Goal: Feedback & Contribution: Leave review/rating

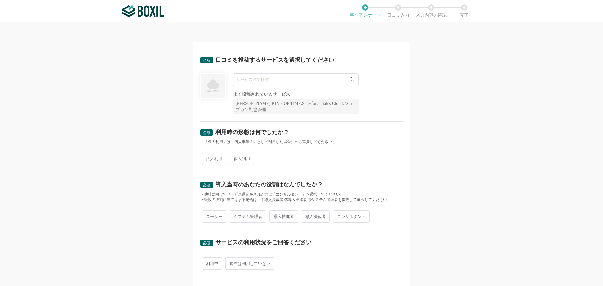
click at [315, 81] on input "text" at bounding box center [296, 79] width 126 height 13
type input "Sansan"
click at [248, 94] on span "Sansan" at bounding box center [246, 93] width 12 height 4
click at [215, 163] on span "法人利用" at bounding box center [214, 159] width 24 height 12
click at [207, 158] on input "法人利用" at bounding box center [205, 155] width 4 height 4
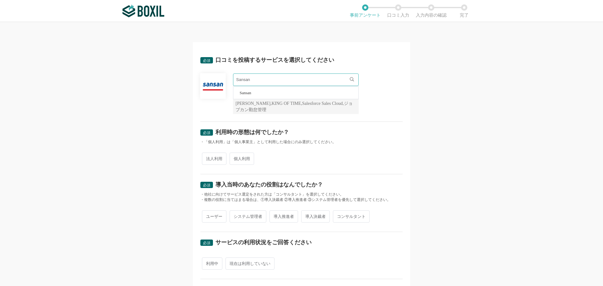
radio input "true"
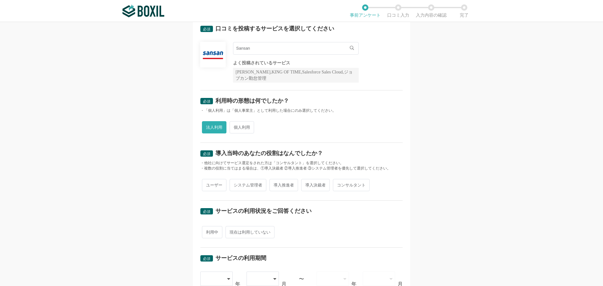
scroll to position [63, 0]
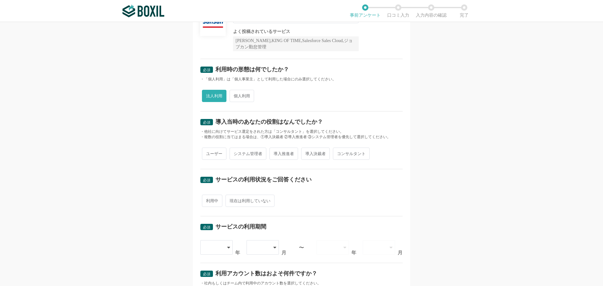
click at [278, 153] on span "導入推進者" at bounding box center [283, 154] width 29 height 12
click at [275, 153] on input "導入推進者" at bounding box center [273, 150] width 4 height 4
radio input "true"
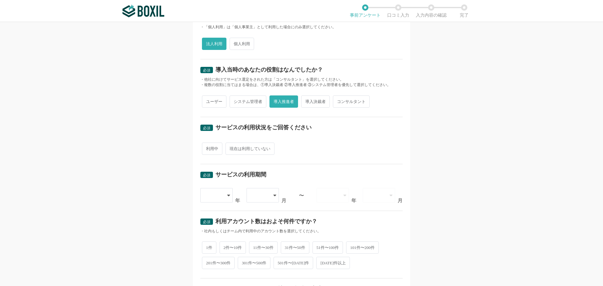
scroll to position [126, 0]
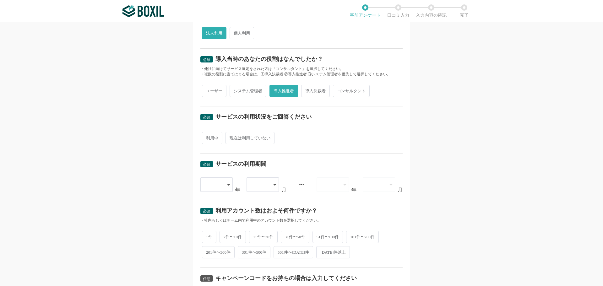
click at [208, 136] on span "利用中" at bounding box center [212, 138] width 20 height 12
click at [207, 136] on input "利用中" at bounding box center [205, 135] width 4 height 4
radio input "true"
click at [228, 184] on icon at bounding box center [229, 184] width 3 height 5
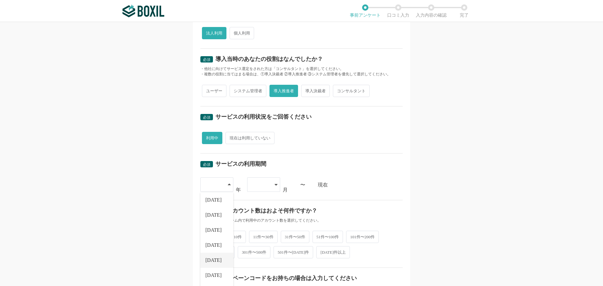
click at [210, 261] on span "[DATE]" at bounding box center [213, 260] width 16 height 5
click at [274, 185] on icon at bounding box center [275, 184] width 3 height 5
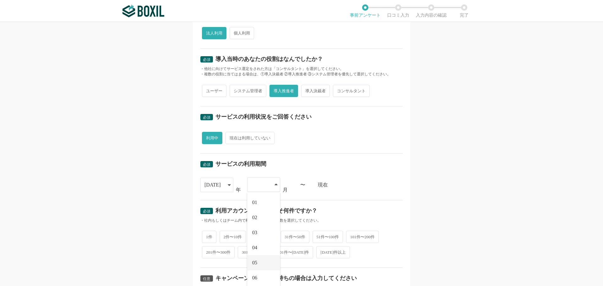
click at [255, 261] on span "05" at bounding box center [254, 262] width 5 height 5
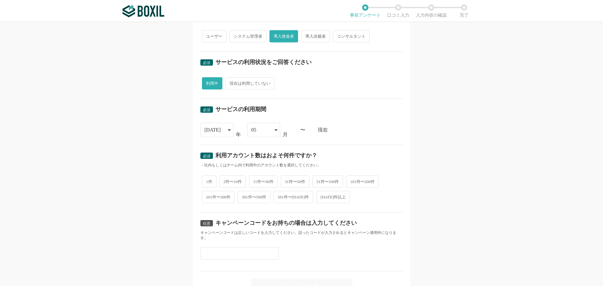
scroll to position [188, 0]
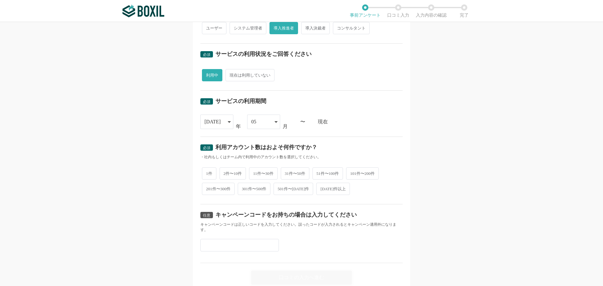
click at [228, 171] on span "2件〜10件" at bounding box center [232, 173] width 27 height 12
click at [225, 171] on input "2件〜10件" at bounding box center [223, 170] width 4 height 4
radio input "true"
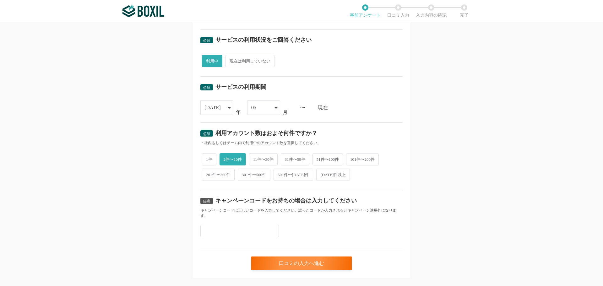
scroll to position [214, 0]
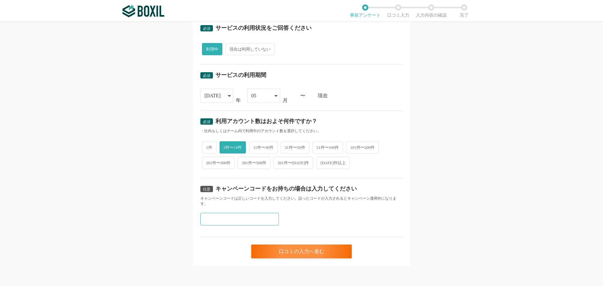
click at [225, 221] on input "text" at bounding box center [239, 219] width 78 height 13
paste input "D2F6M8HC"
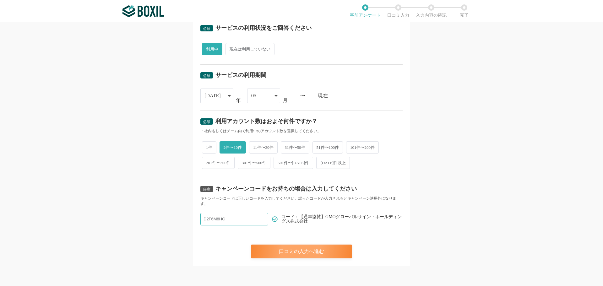
type input "D2F6M8HC"
click at [291, 254] on div "口コミの入力へ進む" at bounding box center [301, 252] width 100 height 14
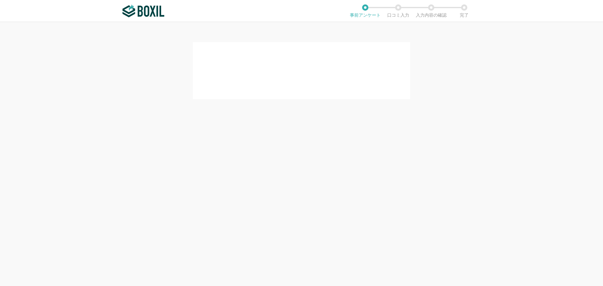
scroll to position [0, 0]
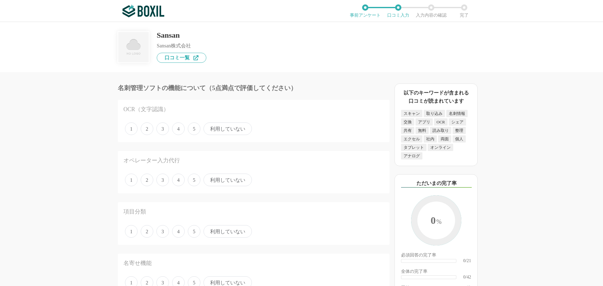
click at [215, 180] on span "利用していない" at bounding box center [227, 180] width 48 height 13
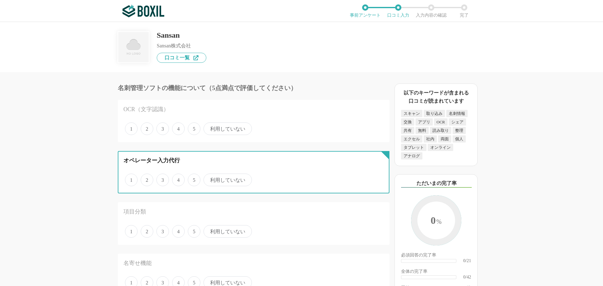
click at [209, 179] on input "利用していない" at bounding box center [207, 177] width 4 height 4
radio input "true"
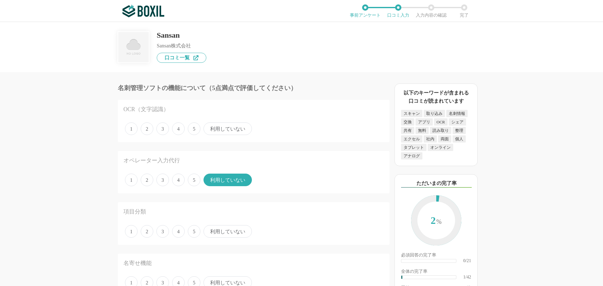
click at [175, 128] on span "4" at bounding box center [178, 128] width 13 height 13
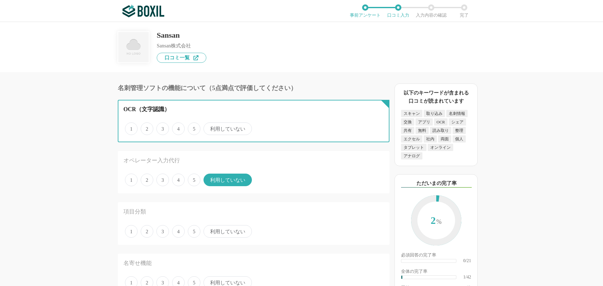
click at [175, 127] on input "4" at bounding box center [176, 125] width 4 height 4
radio input "true"
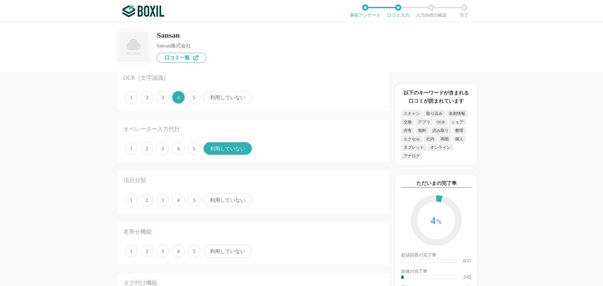
click at [179, 202] on span "4" at bounding box center [178, 200] width 13 height 13
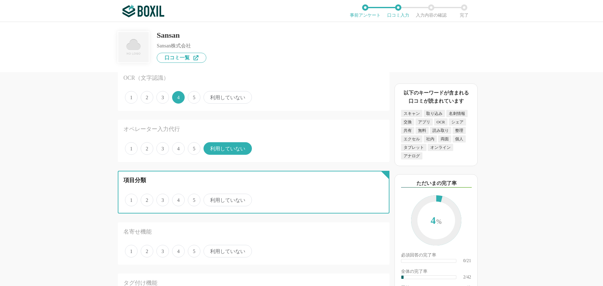
click at [178, 199] on input "4" at bounding box center [176, 197] width 4 height 4
radio input "true"
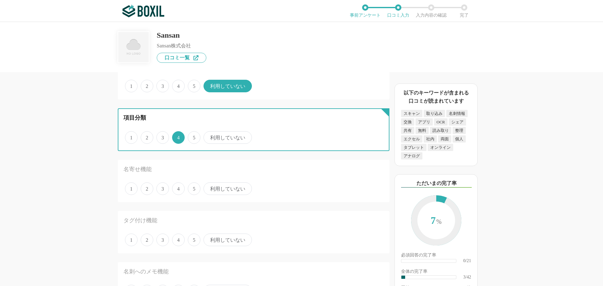
scroll to position [94, 0]
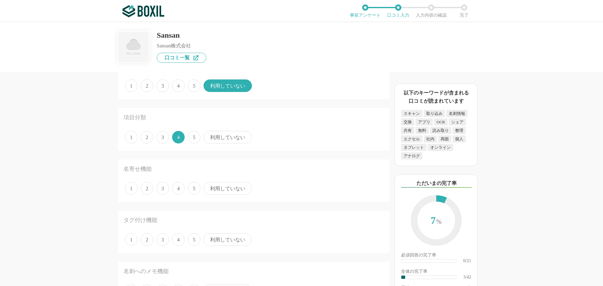
click at [180, 190] on span "4" at bounding box center [178, 188] width 13 height 13
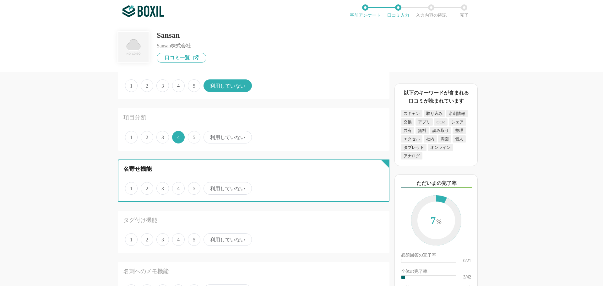
click at [178, 187] on input "4" at bounding box center [176, 185] width 4 height 4
radio input "true"
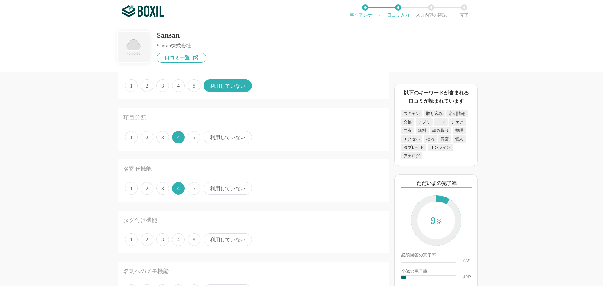
click at [165, 242] on span "3" at bounding box center [162, 239] width 13 height 13
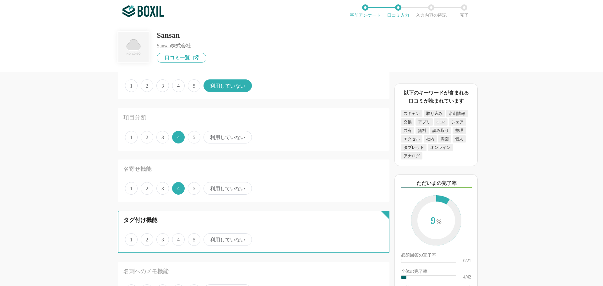
click at [162, 238] on input "3" at bounding box center [160, 236] width 4 height 4
radio input "true"
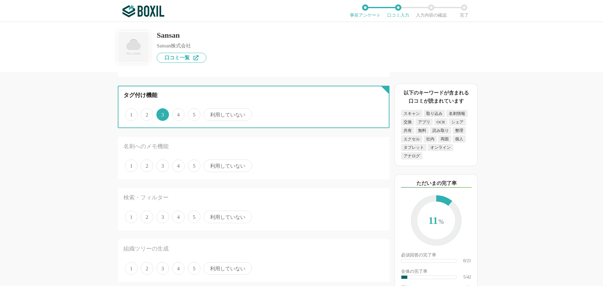
scroll to position [220, 0]
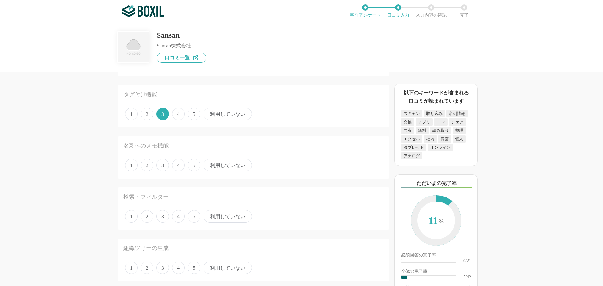
click at [178, 166] on span "4" at bounding box center [178, 165] width 13 height 13
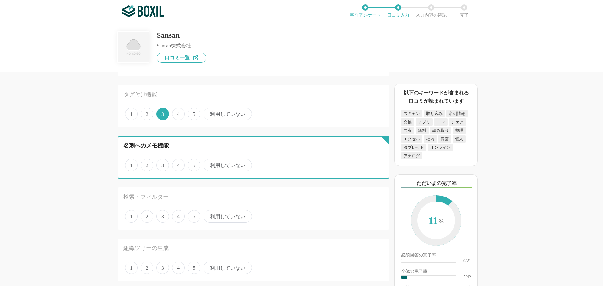
click at [178, 164] on input "4" at bounding box center [176, 162] width 4 height 4
radio input "true"
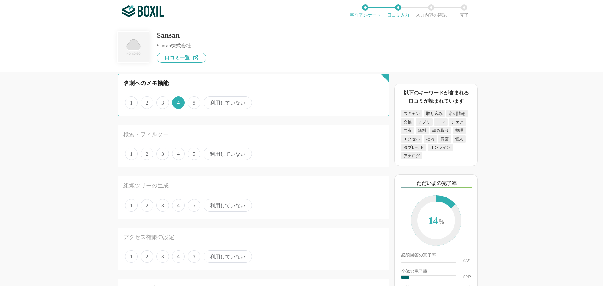
scroll to position [283, 0]
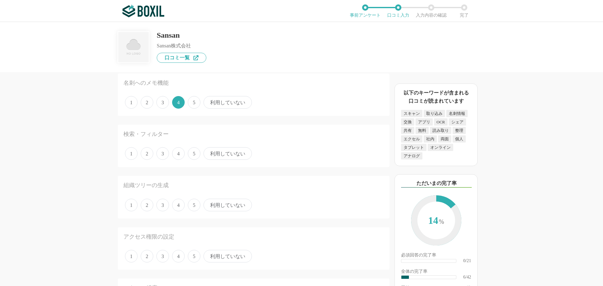
click at [176, 153] on span "4" at bounding box center [178, 153] width 13 height 13
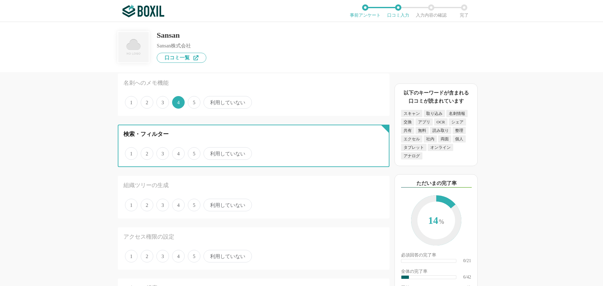
click at [176, 152] on input "4" at bounding box center [176, 150] width 4 height 4
radio input "true"
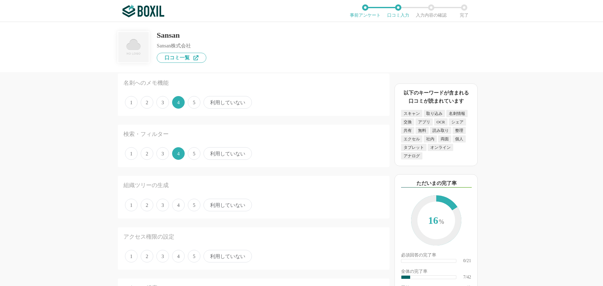
click at [180, 207] on span "4" at bounding box center [178, 205] width 13 height 13
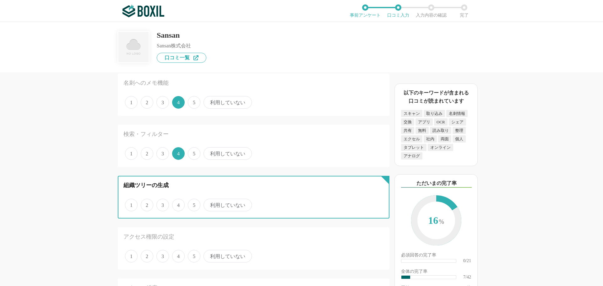
click at [178, 204] on input "4" at bounding box center [176, 202] width 4 height 4
radio input "true"
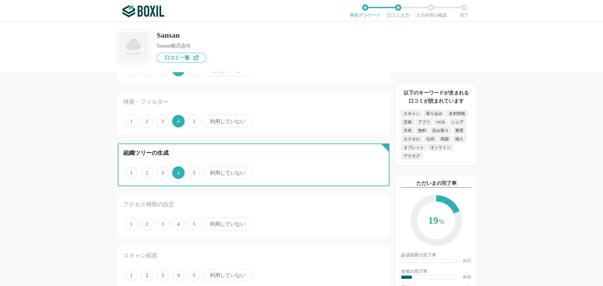
scroll to position [345, 0]
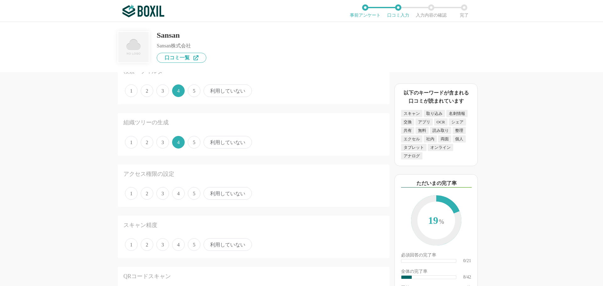
click at [166, 194] on span "3" at bounding box center [162, 193] width 13 height 13
click at [162, 192] on input "3" at bounding box center [160, 190] width 4 height 4
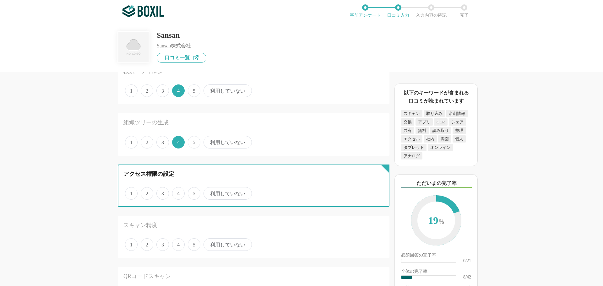
radio input "true"
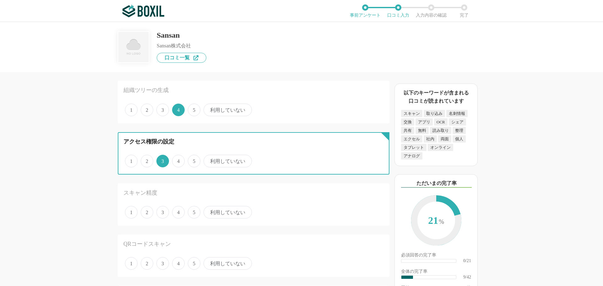
scroll to position [408, 0]
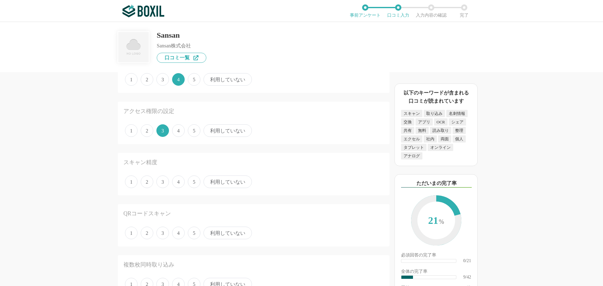
click at [196, 185] on span "5" at bounding box center [194, 181] width 13 height 13
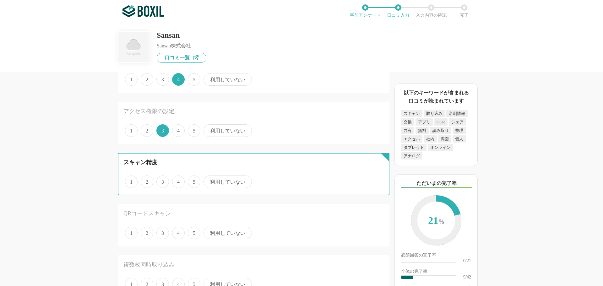
click at [193, 180] on input "5" at bounding box center [191, 178] width 4 height 4
radio input "true"
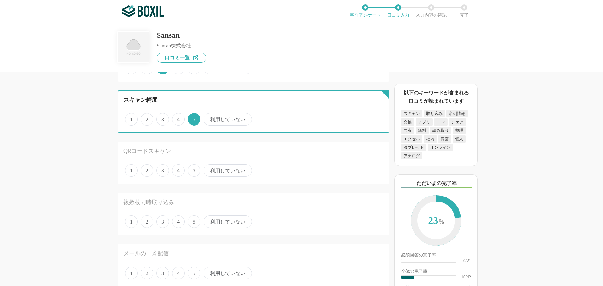
scroll to position [471, 0]
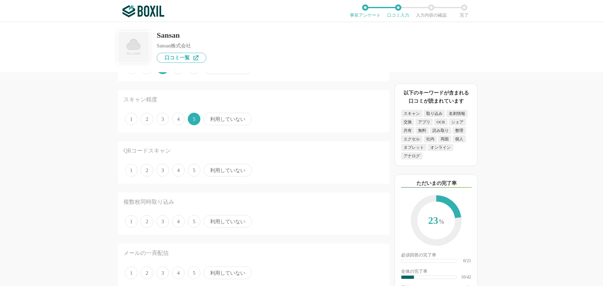
click at [178, 171] on span "4" at bounding box center [178, 170] width 13 height 13
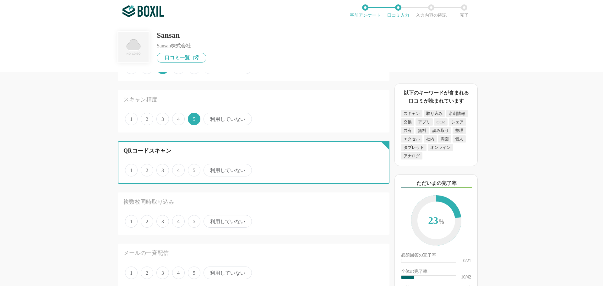
click at [178, 169] on input "4" at bounding box center [176, 167] width 4 height 4
radio input "true"
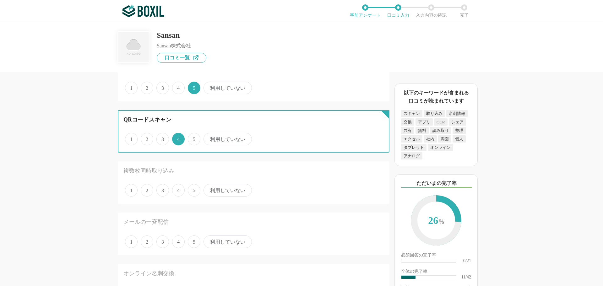
scroll to position [502, 0]
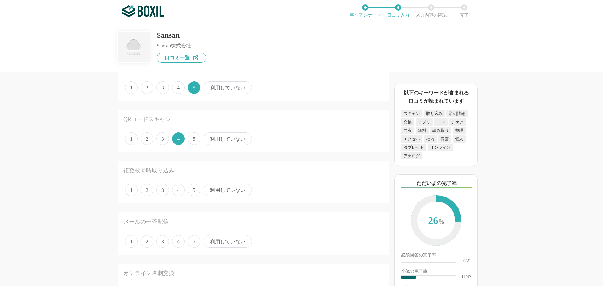
click at [194, 190] on span "5" at bounding box center [194, 190] width 13 height 13
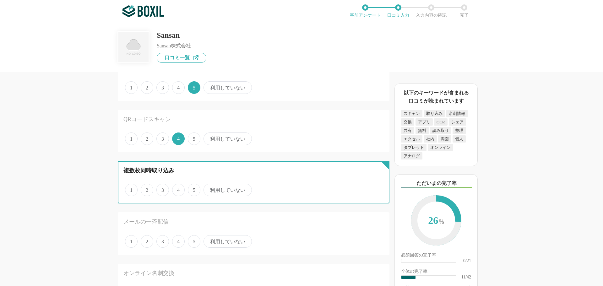
click at [193, 189] on input "5" at bounding box center [191, 187] width 4 height 4
radio input "true"
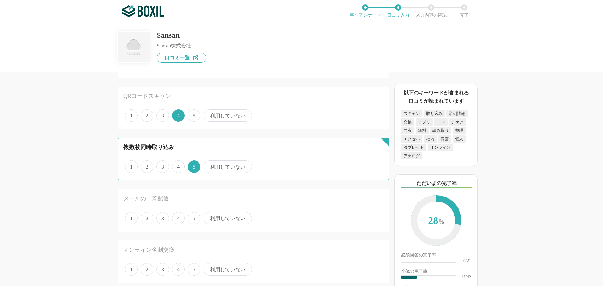
scroll to position [565, 0]
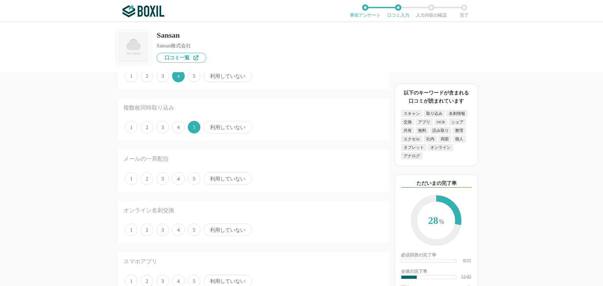
click at [180, 179] on span "4" at bounding box center [178, 178] width 13 height 13
click at [178, 177] on input "4" at bounding box center [176, 175] width 4 height 4
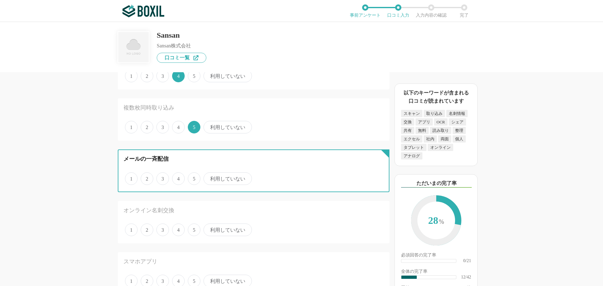
radio input "true"
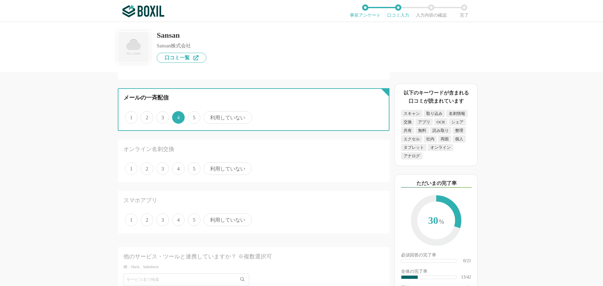
scroll to position [628, 0]
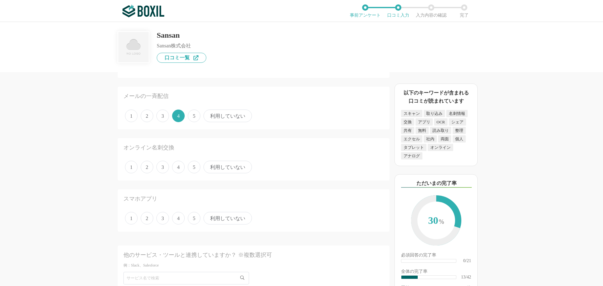
click at [194, 167] on span "5" at bounding box center [194, 167] width 13 height 13
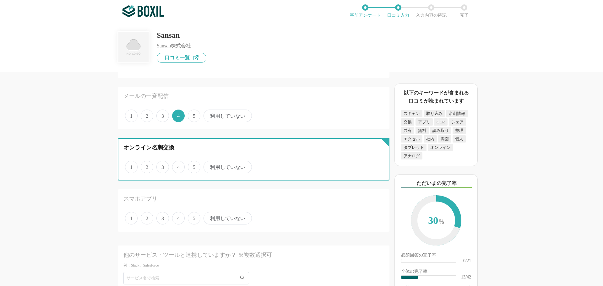
click at [193, 166] on input "5" at bounding box center [191, 164] width 4 height 4
radio input "true"
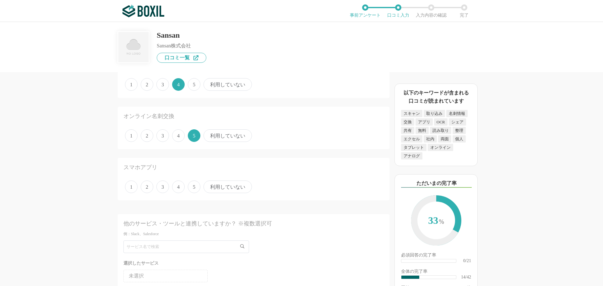
click at [196, 185] on span "5" at bounding box center [194, 186] width 13 height 13
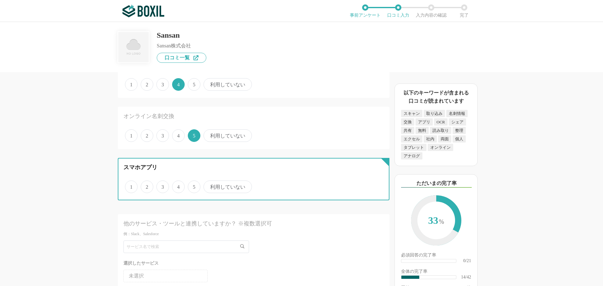
click at [193, 185] on input "5" at bounding box center [191, 183] width 4 height 4
radio input "true"
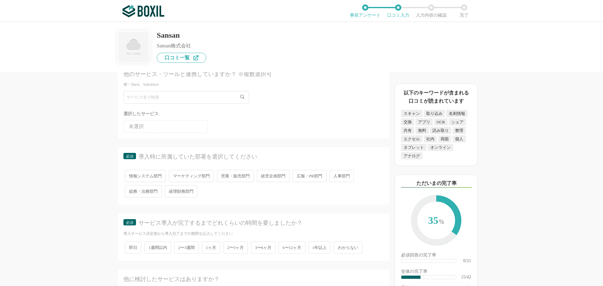
scroll to position [816, 0]
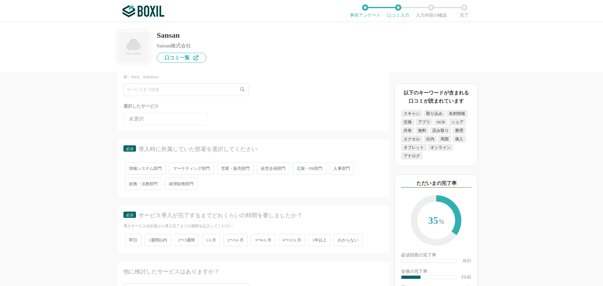
click at [247, 171] on span "営業・販売部門" at bounding box center [235, 168] width 37 height 12
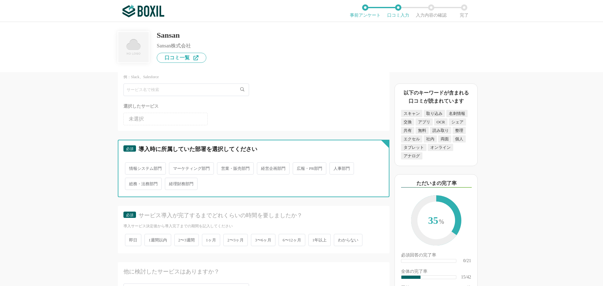
click at [223, 167] on input "営業・販売部門" at bounding box center [220, 165] width 4 height 4
radio input "true"
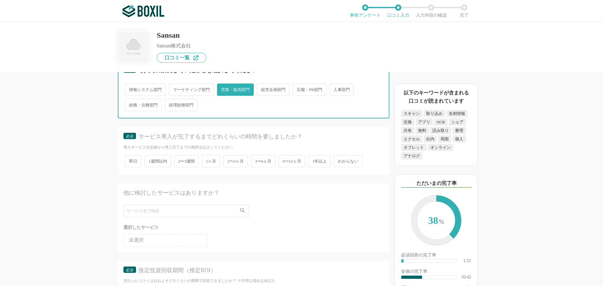
scroll to position [910, 0]
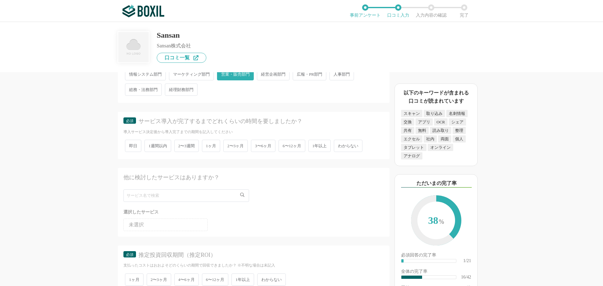
click at [207, 147] on span "1ヶ月" at bounding box center [211, 146] width 19 height 12
click at [207, 145] on input "1ヶ月" at bounding box center [205, 143] width 4 height 4
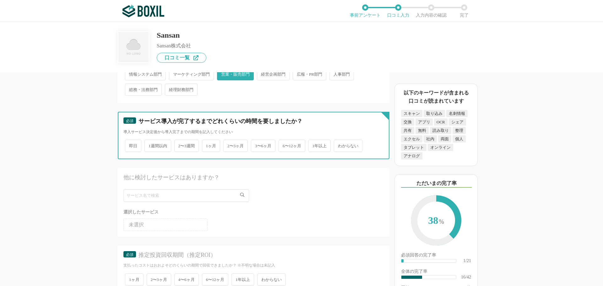
radio input "true"
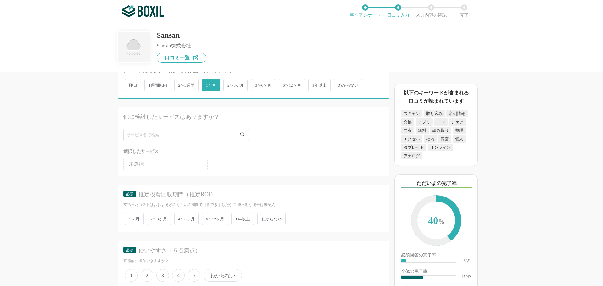
scroll to position [1004, 0]
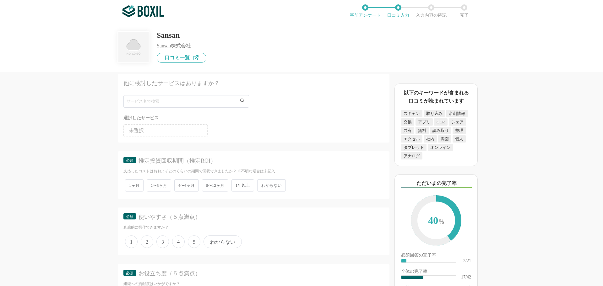
click at [184, 186] on span "4〜6ヶ月" at bounding box center [186, 185] width 24 height 12
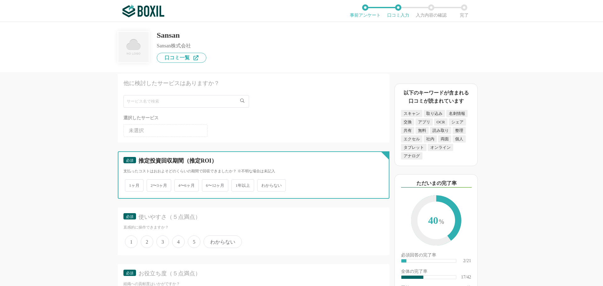
click at [180, 184] on input "4〜6ヶ月" at bounding box center [178, 182] width 4 height 4
radio input "true"
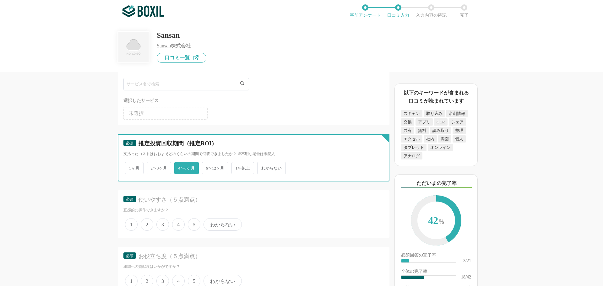
scroll to position [1036, 0]
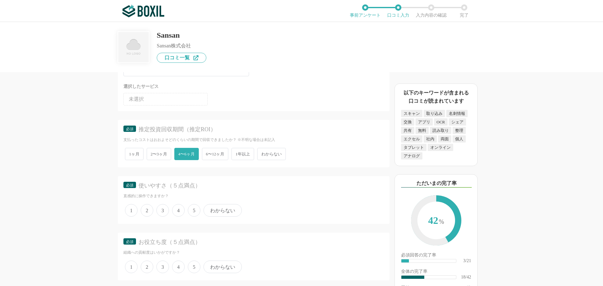
click at [191, 211] on span "5" at bounding box center [194, 210] width 13 height 13
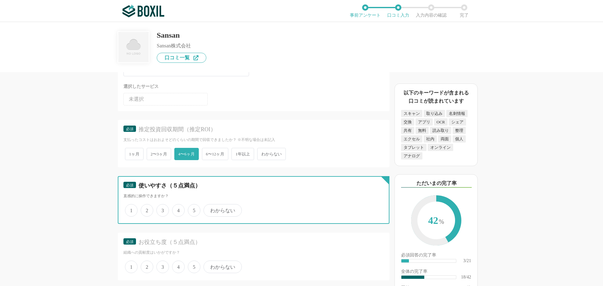
click at [191, 209] on input "5" at bounding box center [191, 207] width 4 height 4
radio input "true"
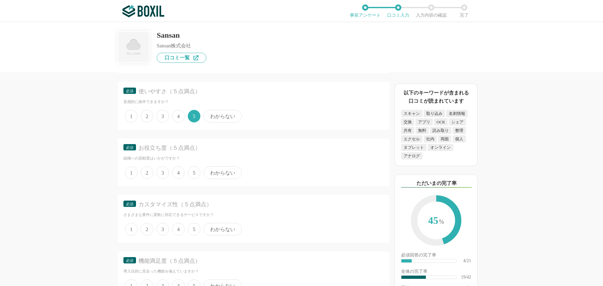
click at [192, 173] on span "5" at bounding box center [194, 172] width 13 height 13
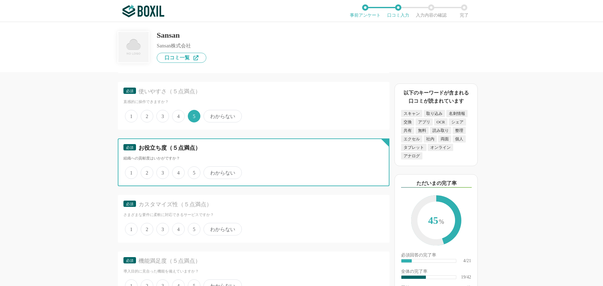
click at [192, 171] on input "5" at bounding box center [191, 169] width 4 height 4
radio input "true"
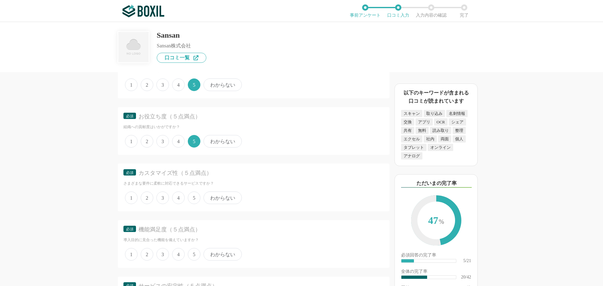
click at [182, 199] on span "4" at bounding box center [178, 197] width 13 height 13
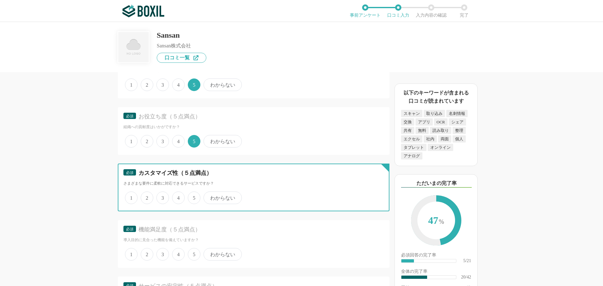
click at [178, 196] on input "4" at bounding box center [176, 194] width 4 height 4
radio input "true"
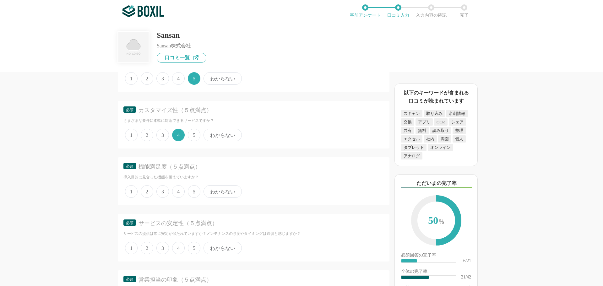
click at [179, 193] on span "4" at bounding box center [178, 191] width 13 height 13
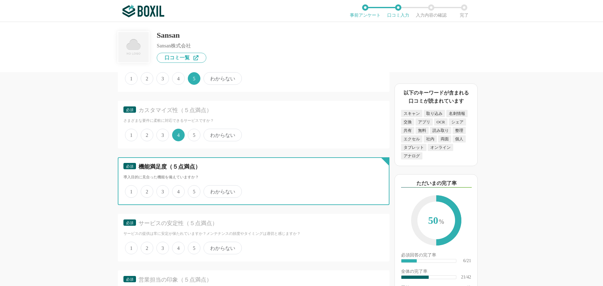
click at [178, 190] on input "4" at bounding box center [176, 188] width 4 height 4
radio input "true"
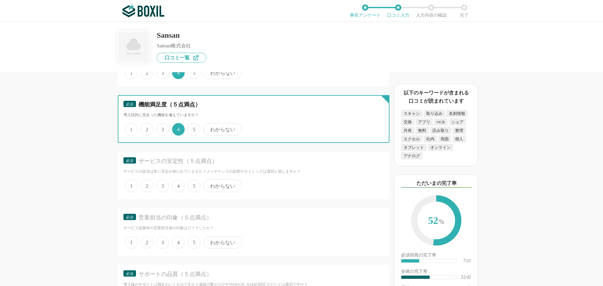
scroll to position [1287, 0]
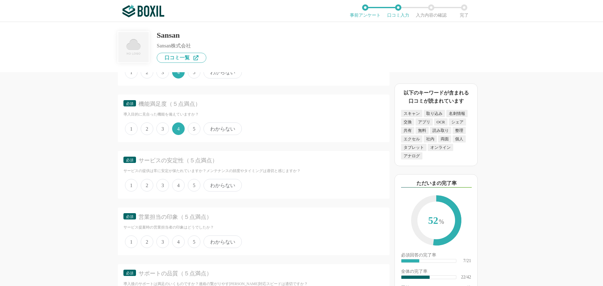
click at [176, 187] on span "4" at bounding box center [178, 185] width 13 height 13
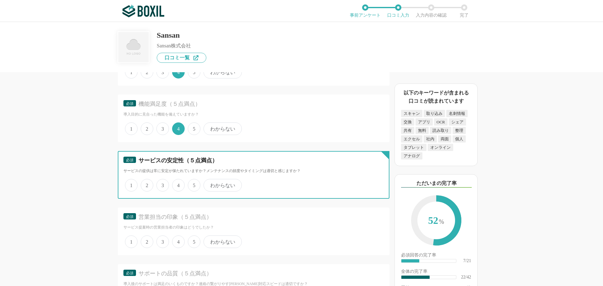
click at [176, 184] on input "4" at bounding box center [176, 182] width 4 height 4
radio input "true"
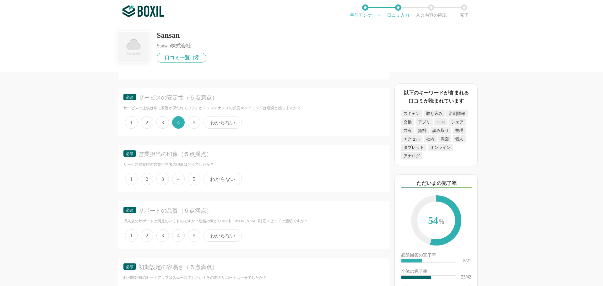
drag, startPoint x: 192, startPoint y: 179, endPoint x: 200, endPoint y: 180, distance: 8.6
click at [192, 179] on span "5" at bounding box center [194, 179] width 13 height 13
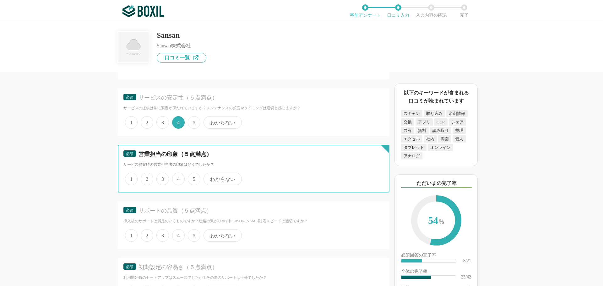
click at [192, 178] on input "5" at bounding box center [191, 176] width 4 height 4
radio input "true"
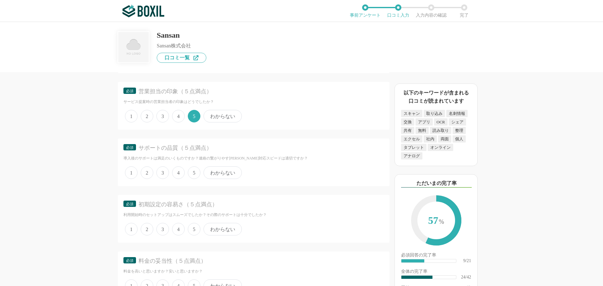
click at [181, 172] on span "4" at bounding box center [178, 172] width 13 height 13
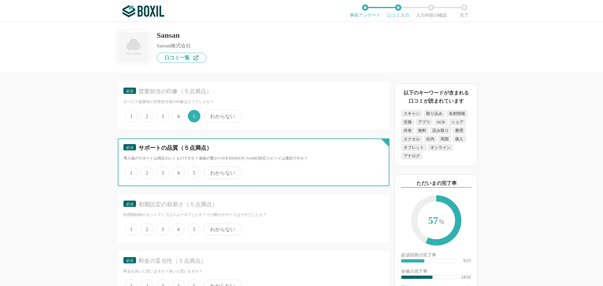
click at [178, 171] on input "4" at bounding box center [176, 169] width 4 height 4
radio input "true"
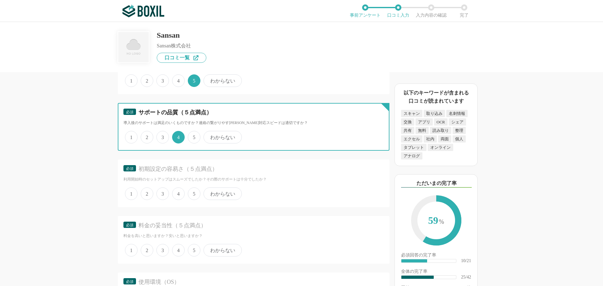
scroll to position [1475, 0]
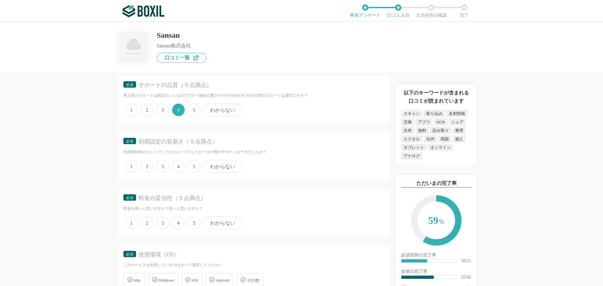
click at [179, 166] on span "4" at bounding box center [178, 166] width 13 height 13
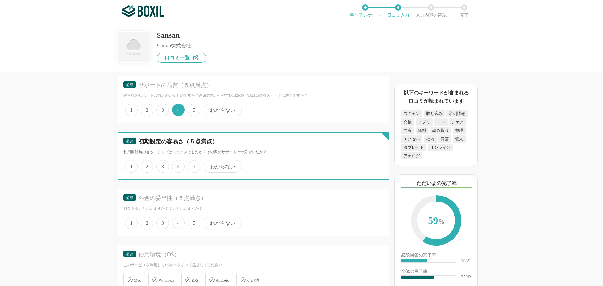
click at [178, 165] on input "4" at bounding box center [176, 163] width 4 height 4
radio input "true"
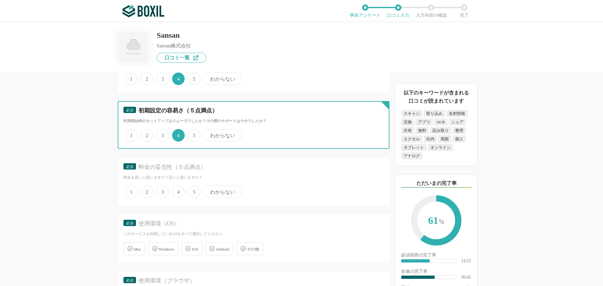
scroll to position [1507, 0]
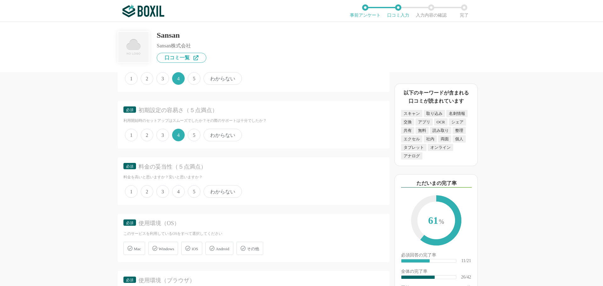
click at [175, 191] on span "4" at bounding box center [178, 191] width 13 height 13
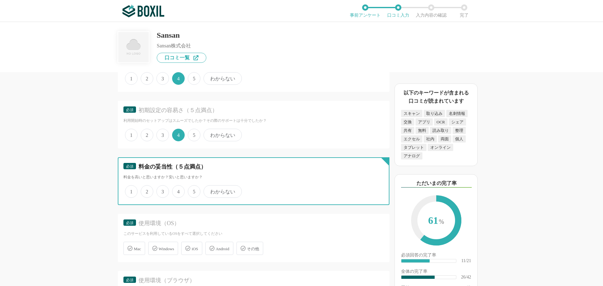
click at [175, 190] on input "4" at bounding box center [176, 188] width 4 height 4
radio input "true"
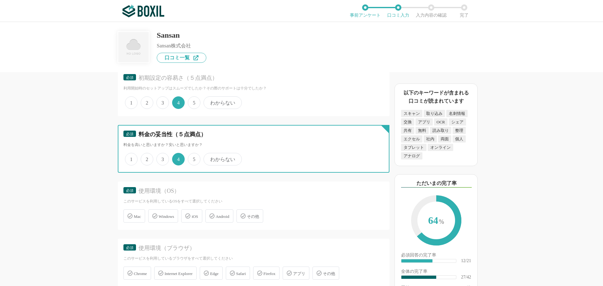
scroll to position [1569, 0]
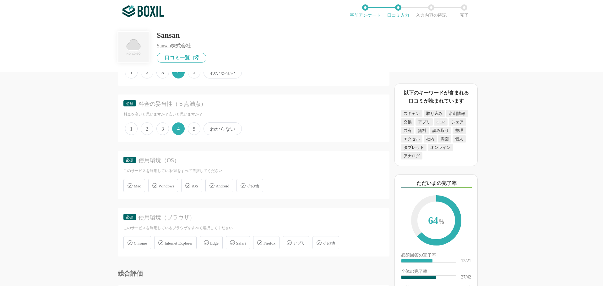
click at [165, 186] on span "Windows" at bounding box center [166, 186] width 15 height 5
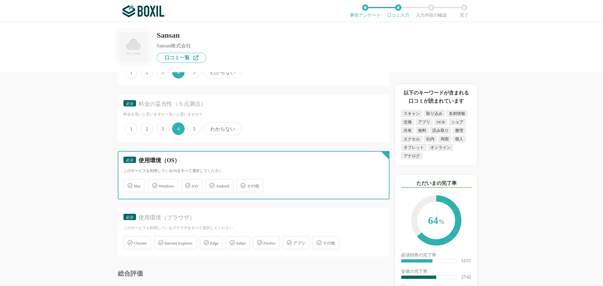
click at [153, 184] on input "Windows" at bounding box center [151, 182] width 4 height 4
checkbox input "true"
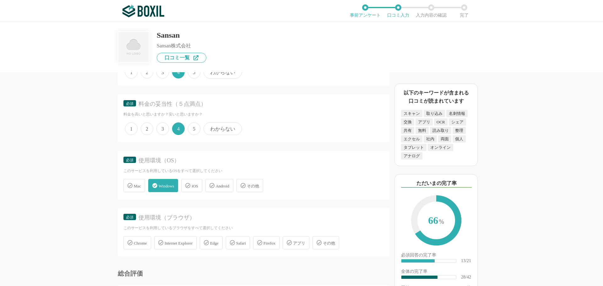
click at [198, 188] on span "iOS" at bounding box center [194, 186] width 6 height 5
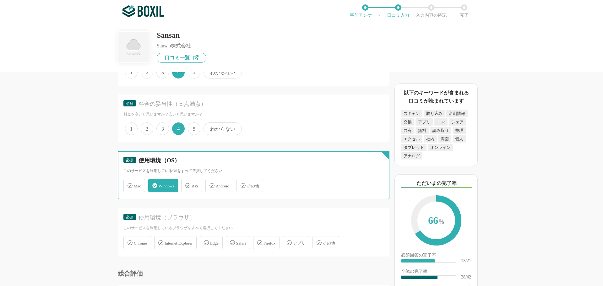
click at [186, 184] on input "iOS" at bounding box center [184, 182] width 4 height 4
checkbox input "true"
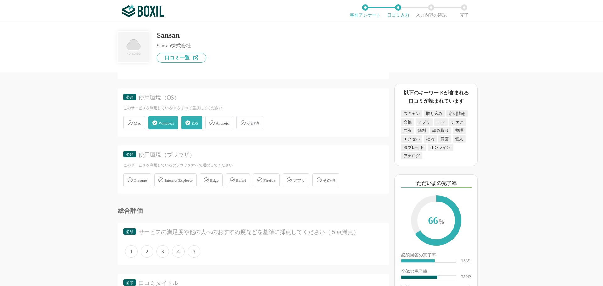
click at [145, 183] on div "Chrome" at bounding box center [137, 179] width 28 height 13
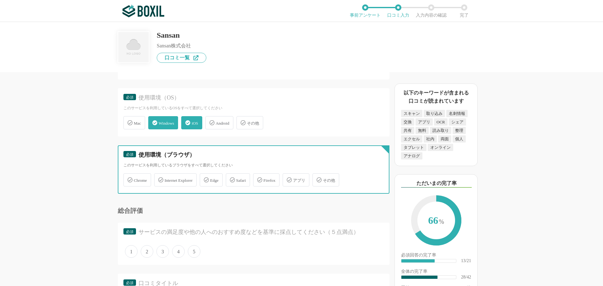
click at [129, 178] on input "Chrome" at bounding box center [127, 176] width 4 height 4
checkbox input "true"
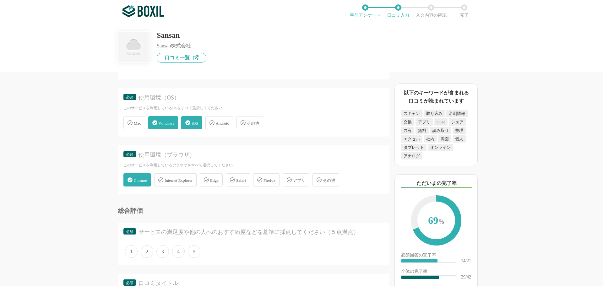
click at [246, 180] on span "Safari" at bounding box center [241, 180] width 10 height 5
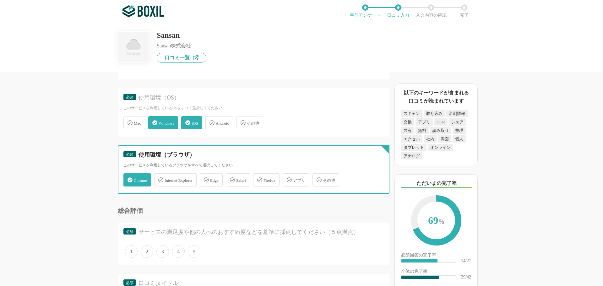
click at [231, 178] on input "Safari" at bounding box center [229, 176] width 4 height 4
checkbox input "true"
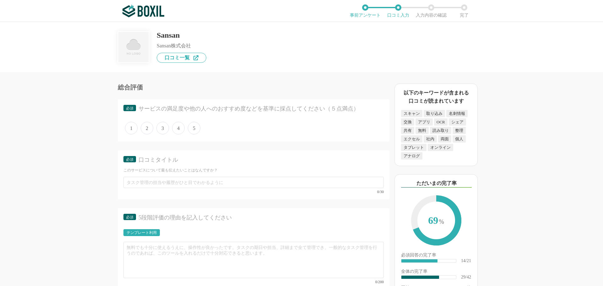
scroll to position [1758, 0]
click at [181, 125] on span "4" at bounding box center [178, 126] width 13 height 13
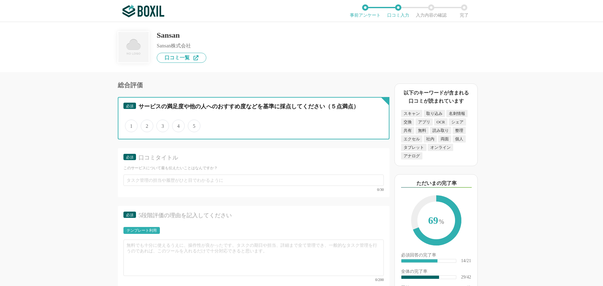
click at [178, 125] on input "4" at bounding box center [176, 123] width 4 height 4
radio input "true"
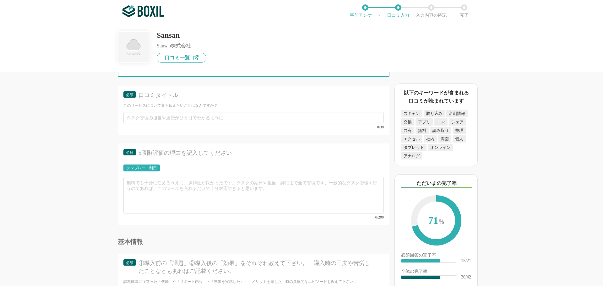
scroll to position [1821, 0]
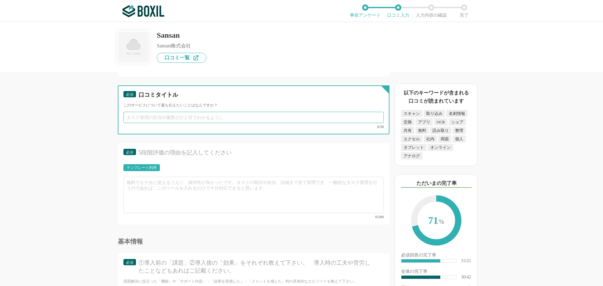
click at [132, 117] on input "text" at bounding box center [253, 117] width 260 height 11
type input "み"
type input "名刺管理の煩わしさがなくなりました"
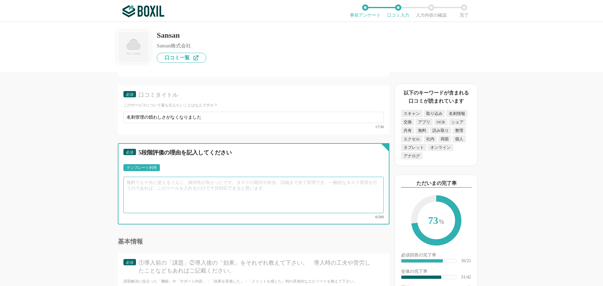
click at [143, 183] on textarea at bounding box center [253, 195] width 260 height 36
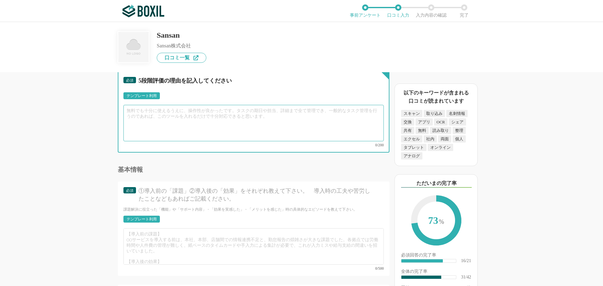
scroll to position [1883, 0]
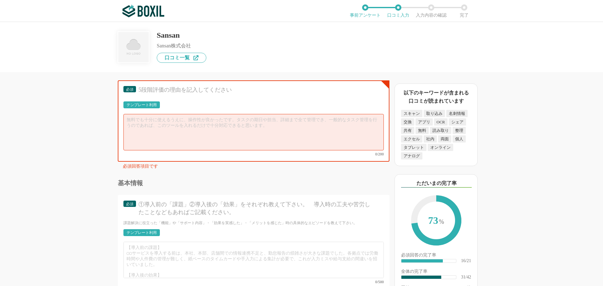
click at [146, 102] on div "テンプレート利用" at bounding box center [141, 104] width 36 height 7
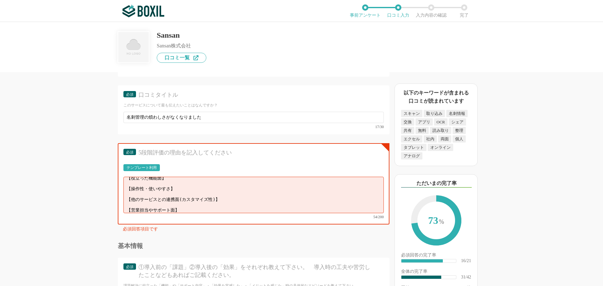
scroll to position [1852, 0]
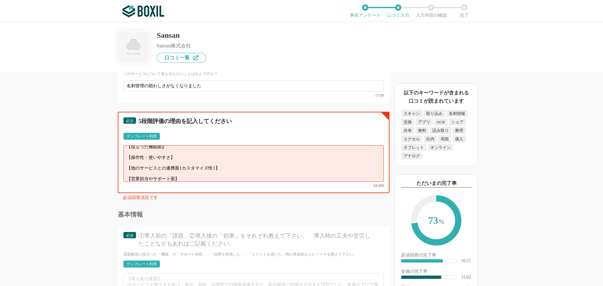
click at [179, 159] on textarea "【役立った機能面】 【操作性・使いやすさ】 【他のサービスとの連携面(カスタマイズ性)】 【営業担当やサポート面】" at bounding box center [253, 163] width 260 height 36
click at [180, 151] on textarea "【役立った機能面】 【操作性・使いやすさ】 【他のサービスとの連携面(カスタマイズ性)】 【営業担当やサポート面】" at bounding box center [253, 163] width 260 height 36
click at [227, 168] on textarea "【役立った機能面】 【操作性・使いやすさ】 【他のサービスとの連携面(カスタマイズ性)】 【営業担当やサポート面】" at bounding box center [253, 163] width 260 height 36
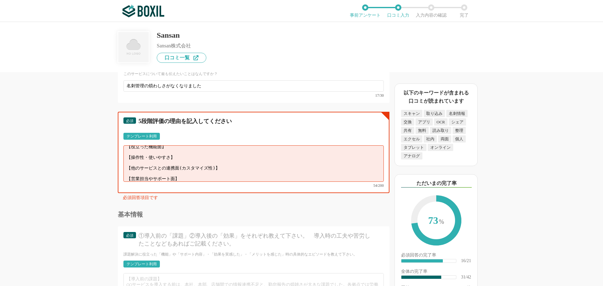
click at [192, 173] on textarea "【役立った機能面】 【操作性・使いやすさ】 【他のサービスとの連携面(カスタマイズ性)】 【営業担当やサポート面】" at bounding box center [253, 163] width 260 height 36
click at [141, 136] on div "テンプレート利用" at bounding box center [142, 136] width 30 height 4
click at [140, 136] on div "テンプレート利用" at bounding box center [142, 136] width 30 height 4
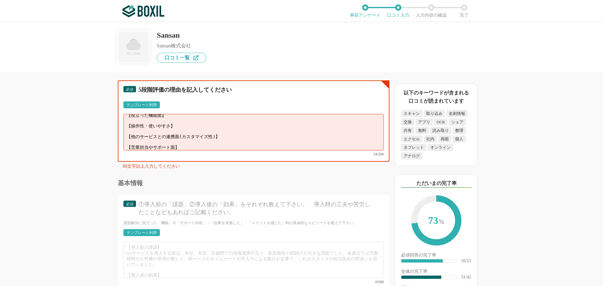
scroll to position [0, 0]
drag, startPoint x: 183, startPoint y: 141, endPoint x: 102, endPoint y: 103, distance: 88.9
click at [102, 103] on div "名刺管理ソフトの機能について（5点満点で評価してください） OCR（文字認識） 1 2 3 4 5 利用していない オペレーター入力代行 1 2 3 4 5 …" at bounding box center [232, 179] width 314 height 214
click at [156, 127] on textarea at bounding box center [253, 132] width 260 height 36
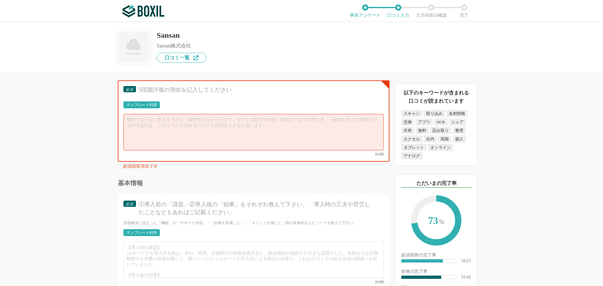
click at [381, 82] on div "必須 5段階評価の理由を記入してください テンプレート利用 0/200" at bounding box center [254, 120] width 272 height 81
click at [378, 84] on div "必須 5段階評価の理由を記入してください テンプレート利用 0/200" at bounding box center [254, 120] width 272 height 81
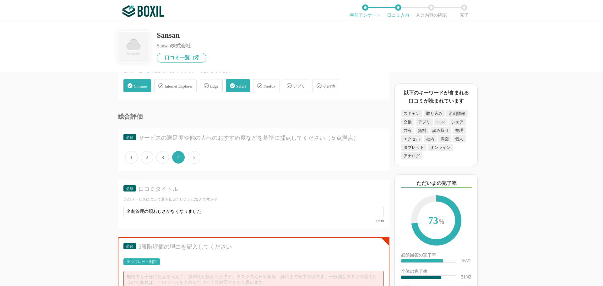
scroll to position [1821, 0]
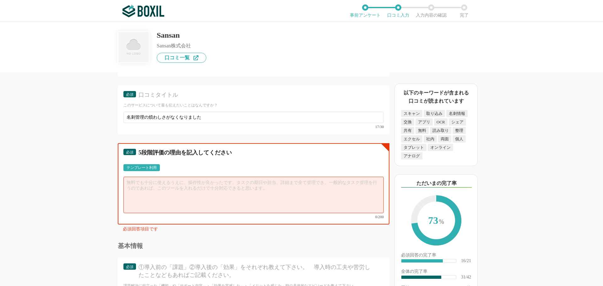
drag, startPoint x: 147, startPoint y: 184, endPoint x: 153, endPoint y: 185, distance: 6.3
click at [147, 184] on textarea at bounding box center [253, 195] width 260 height 36
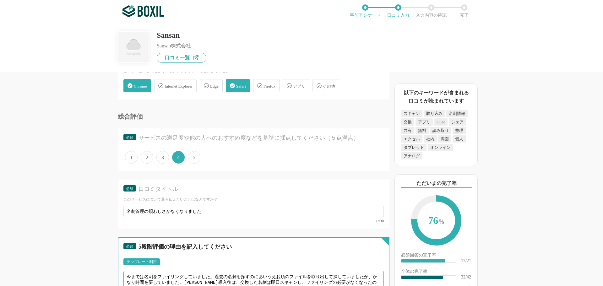
scroll to position [1789, 0]
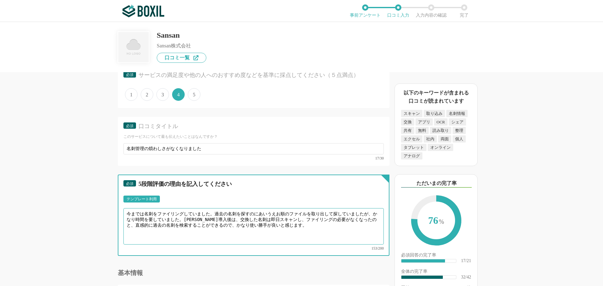
type textarea "今までは名刺をファイリングしていました。過去の名刺を探すのにあいうえお順のファイルを取り出して探していましたが、かなり時間を要していました。[PERSON_N…"
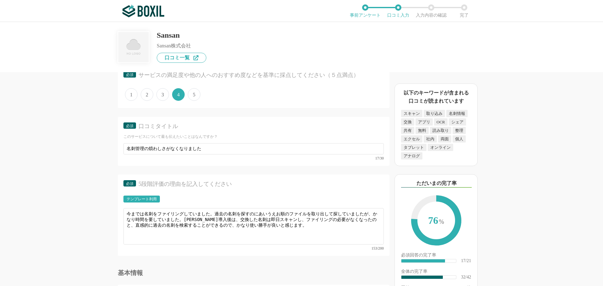
click at [194, 93] on span "5" at bounding box center [194, 94] width 13 height 13
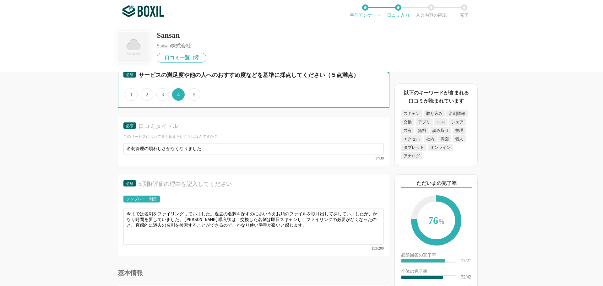
click at [193, 93] on input "5" at bounding box center [191, 91] width 4 height 4
radio input "true"
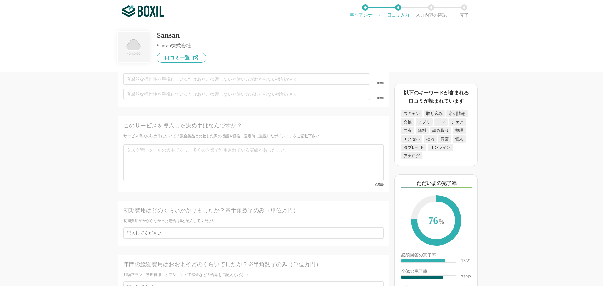
scroll to position [2152, 0]
